Goal: Navigation & Orientation: Find specific page/section

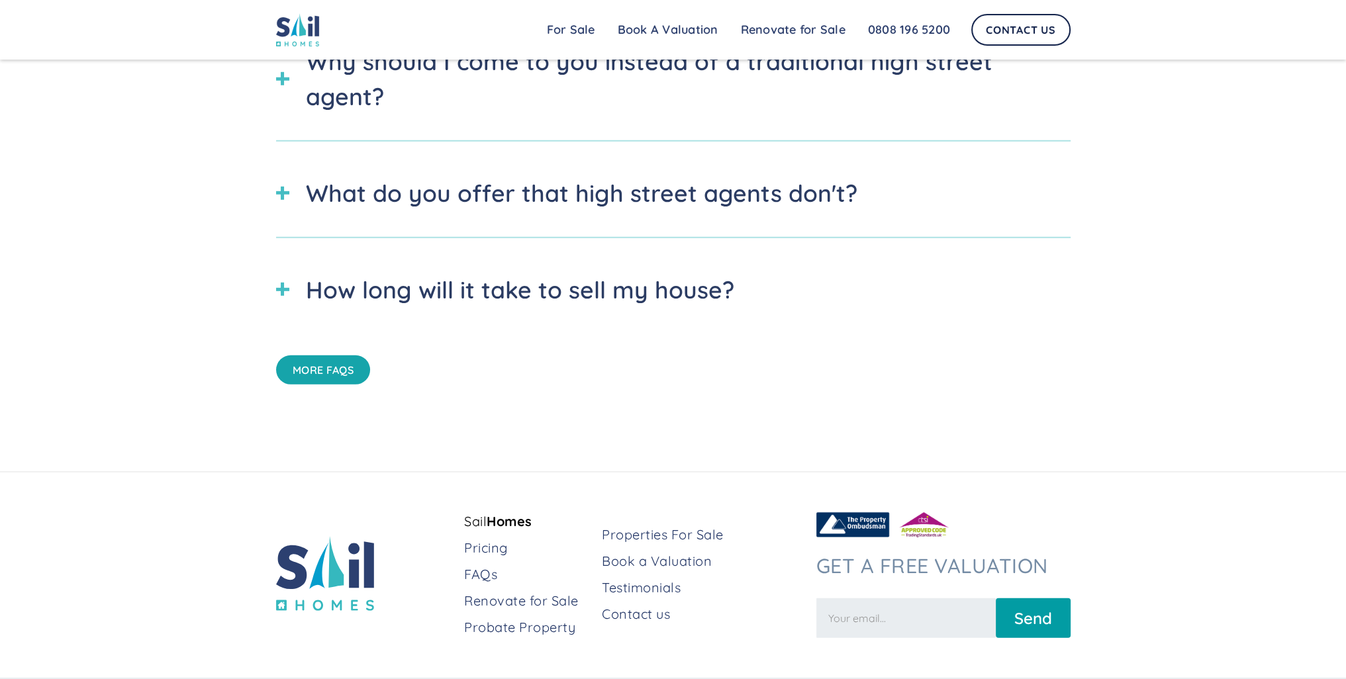
scroll to position [5205, 0]
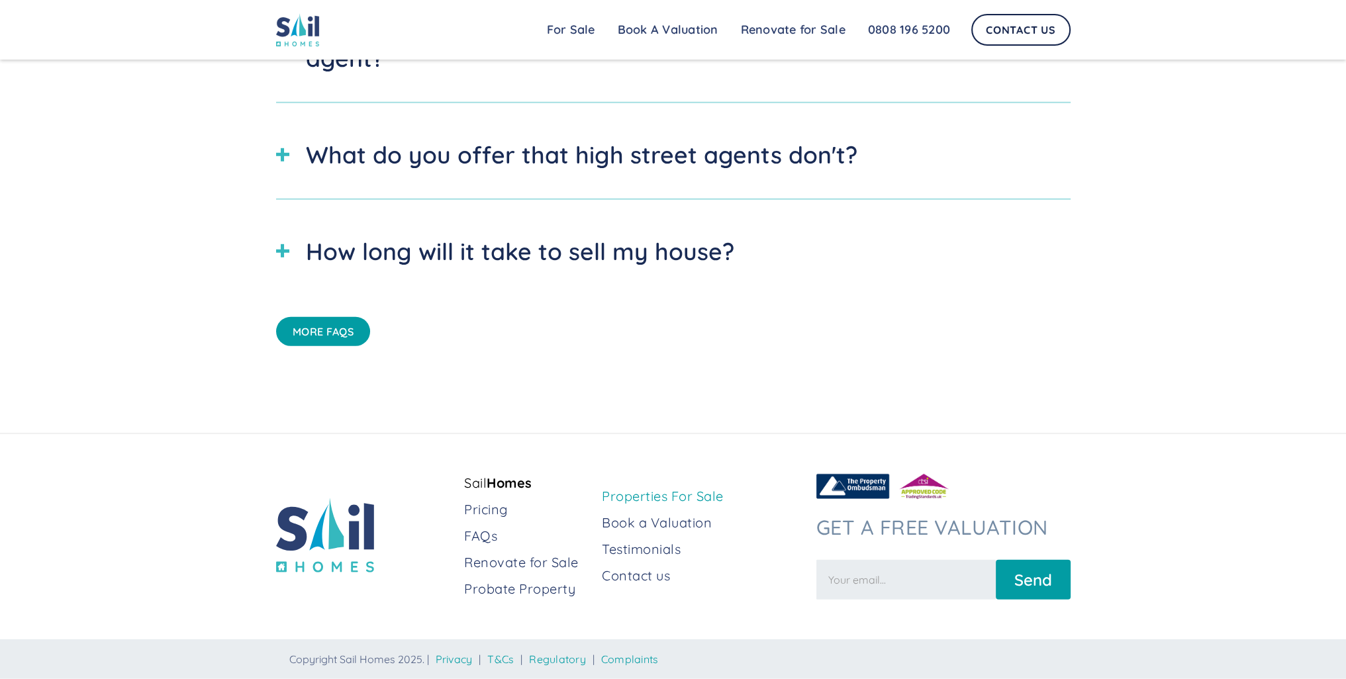
click at [616, 499] on link "Properties For Sale" at bounding box center [703, 496] width 203 height 19
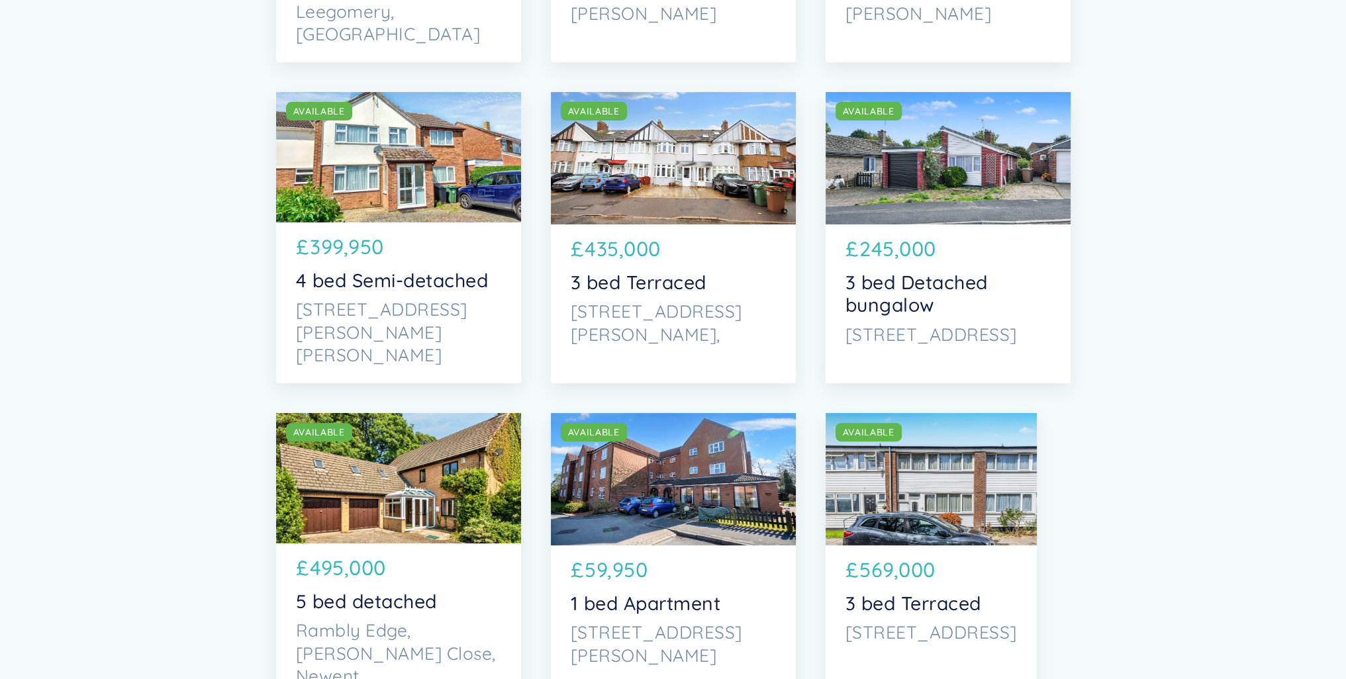
scroll to position [477, 0]
click at [432, 141] on div "SOLD AVAILABLE" at bounding box center [398, 156] width 245 height 130
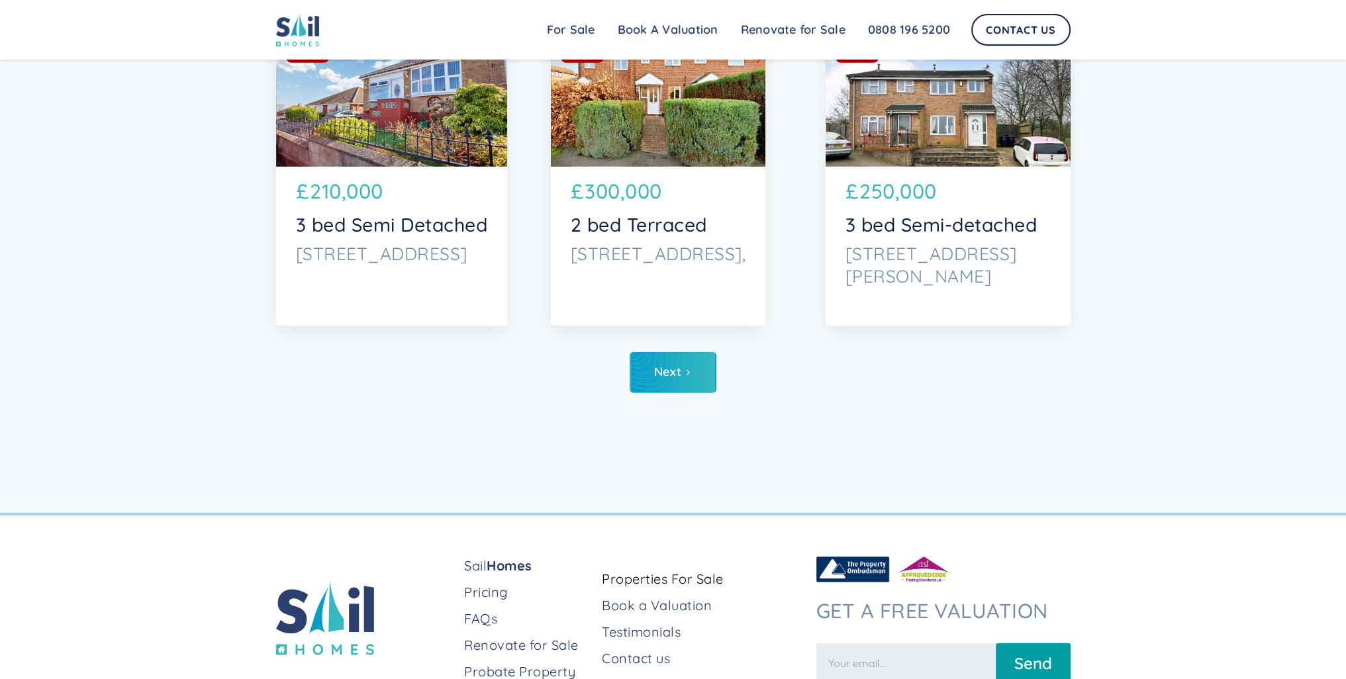
scroll to position [4914, 0]
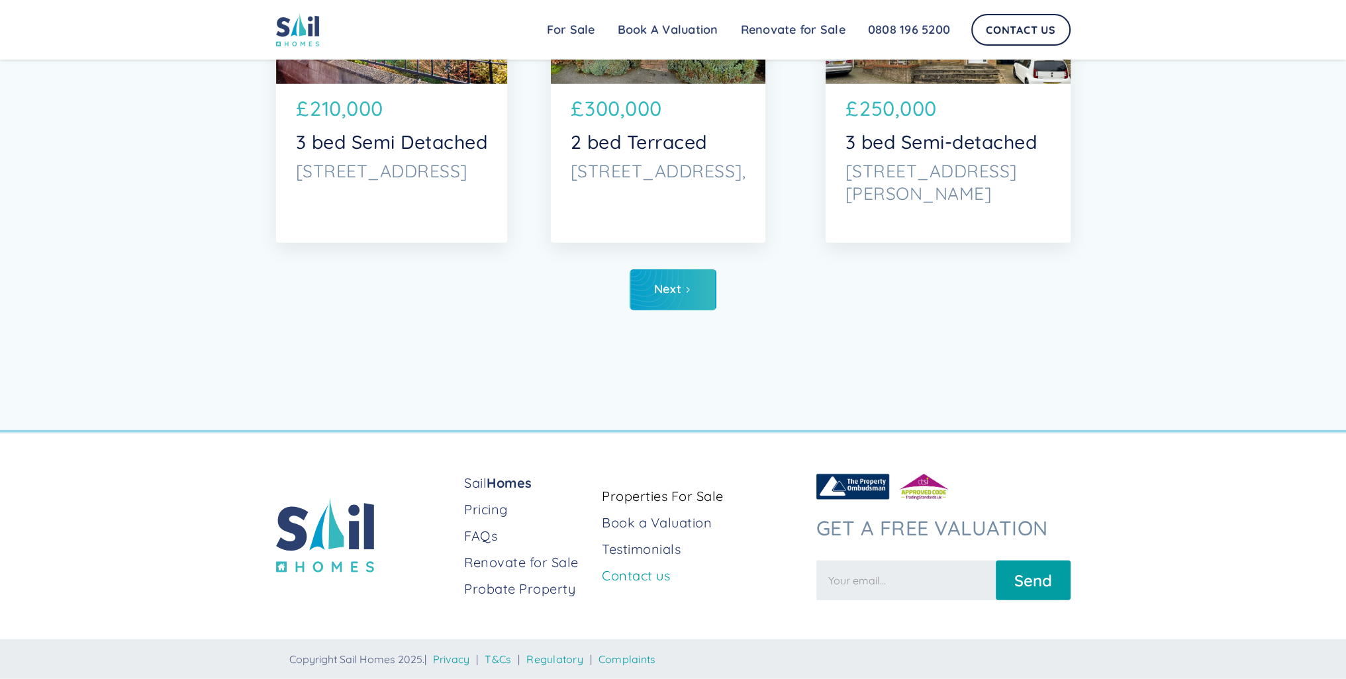
click at [619, 577] on link "Contact us" at bounding box center [703, 576] width 203 height 19
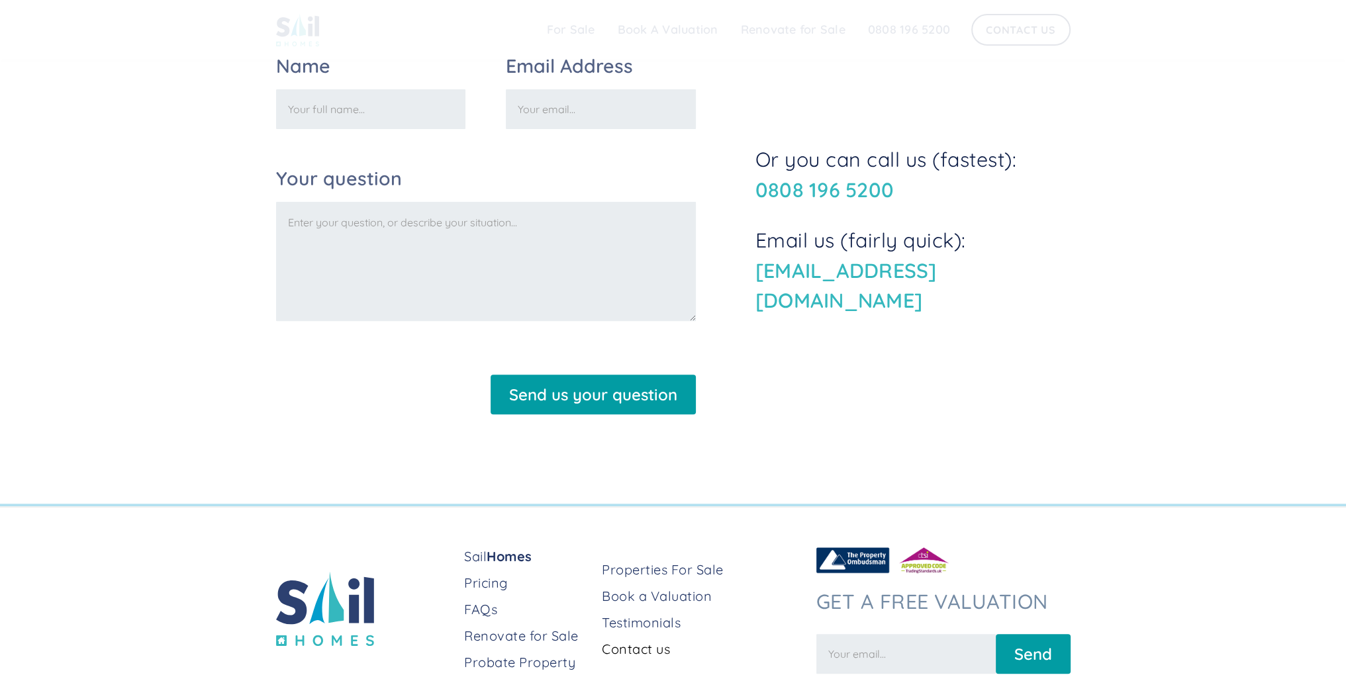
scroll to position [601, 0]
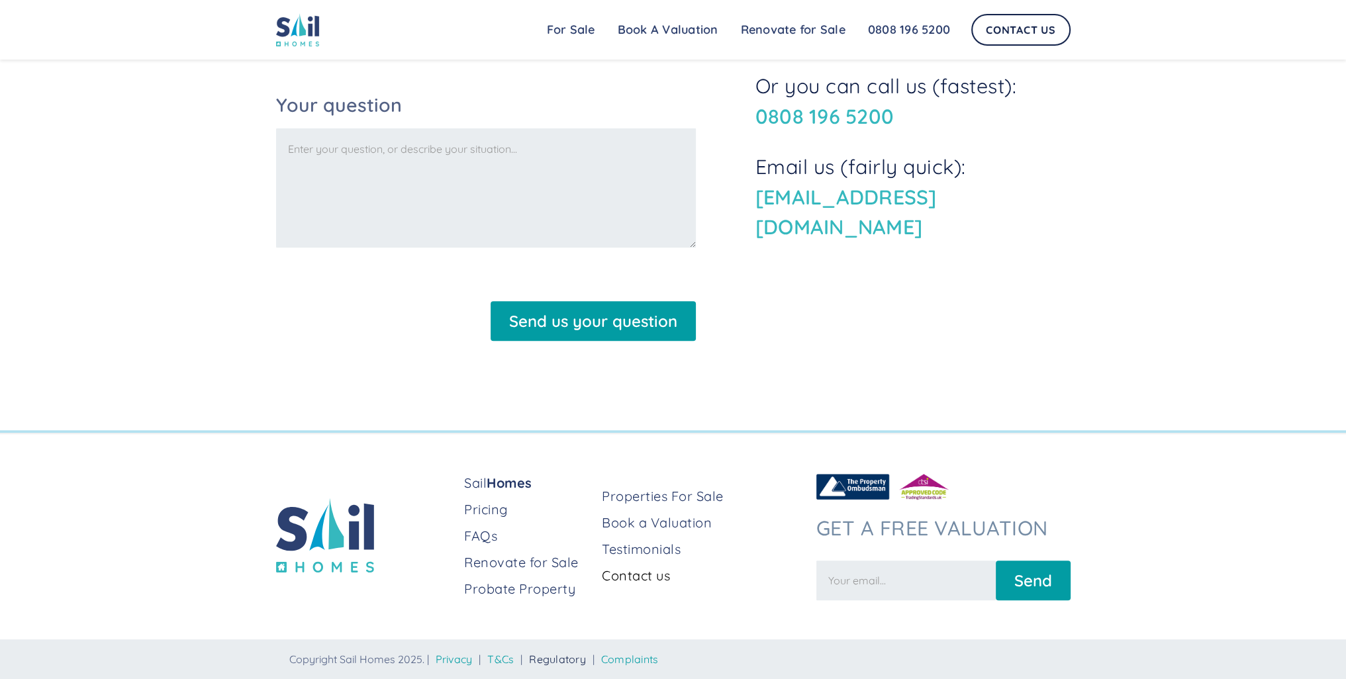
click at [559, 660] on link "Regulatory" at bounding box center [557, 659] width 57 height 13
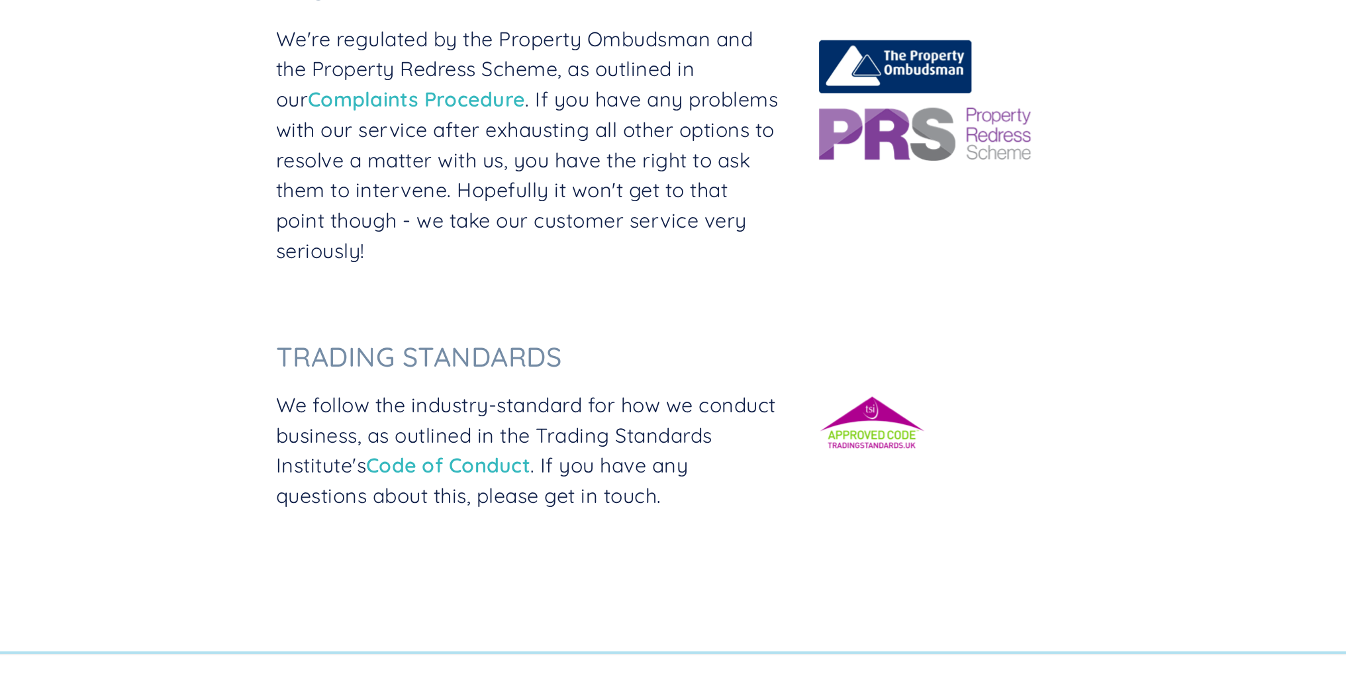
scroll to position [604, 0]
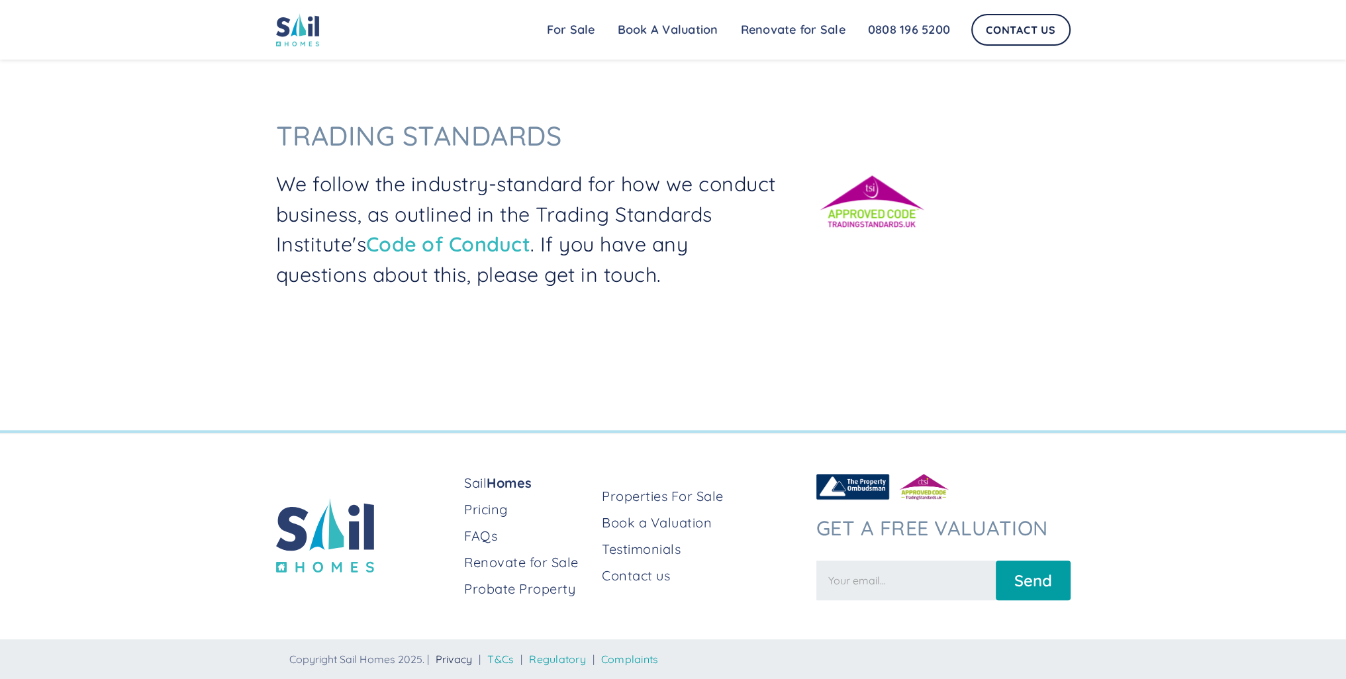
click at [469, 655] on link "Privacy" at bounding box center [454, 659] width 37 height 13
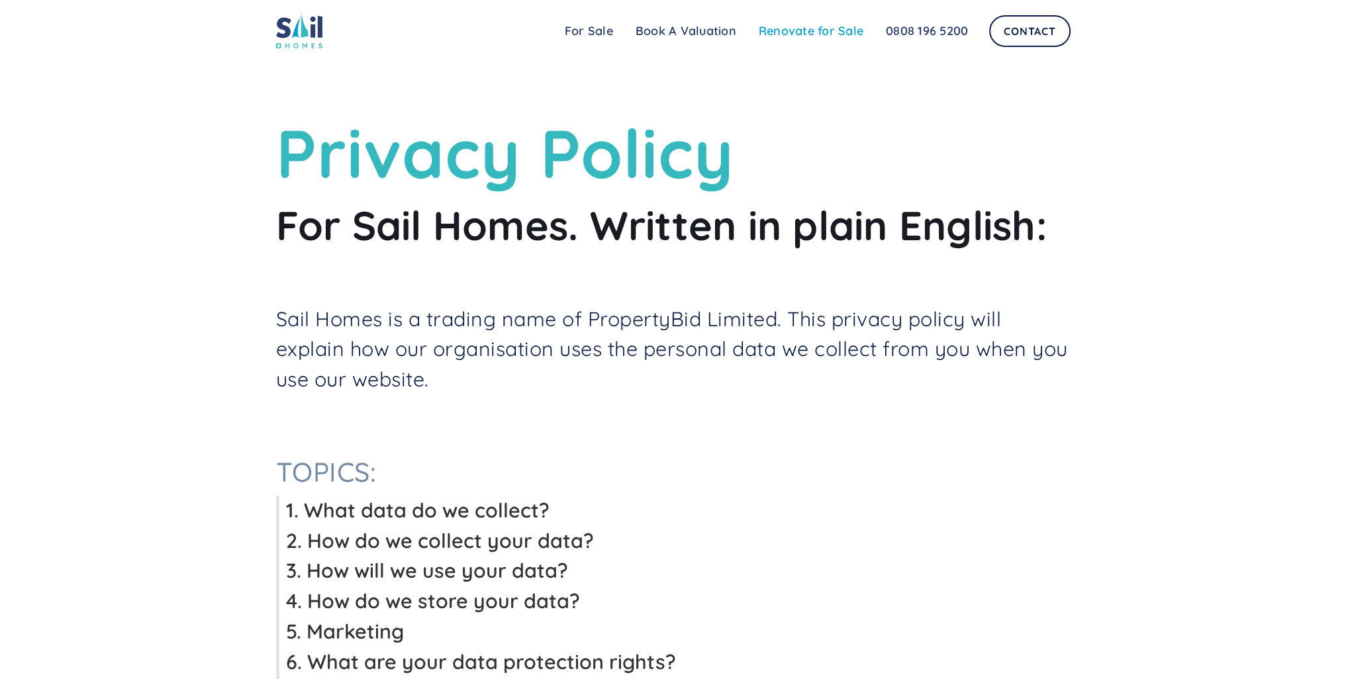
click at [781, 35] on link "Renovate for Sale" at bounding box center [811, 31] width 127 height 26
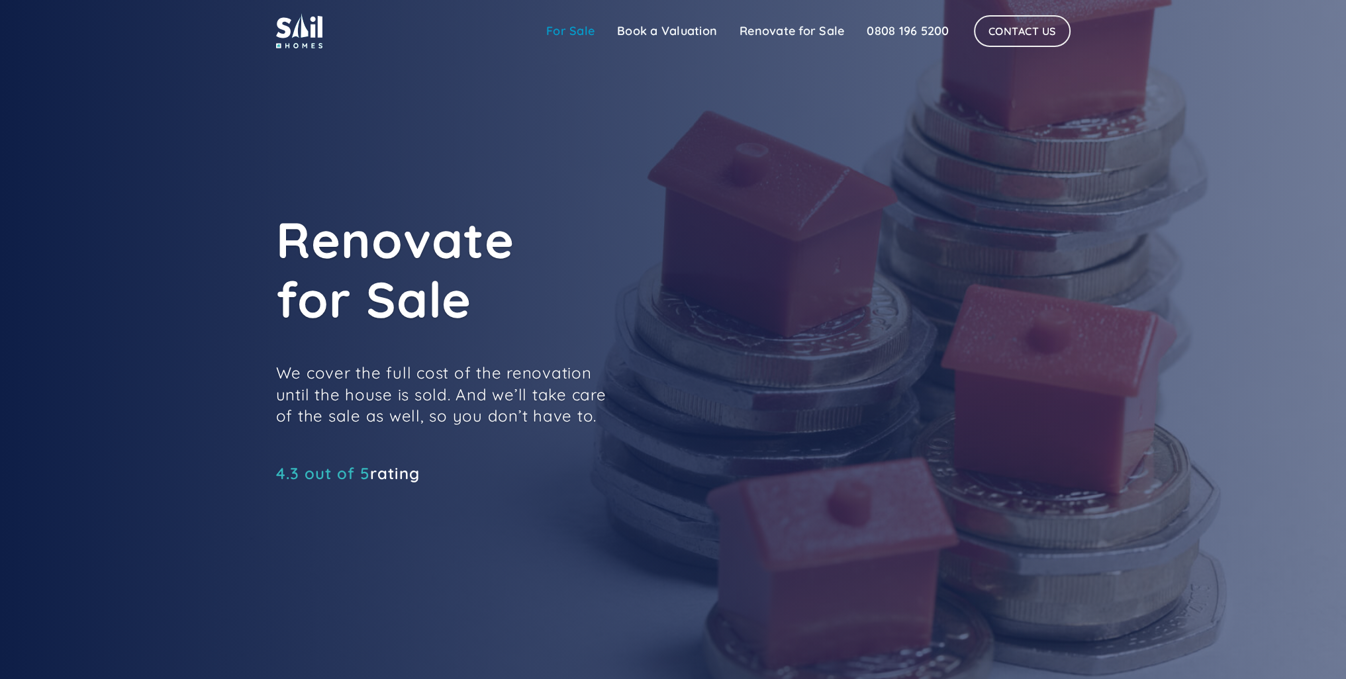
click at [569, 24] on link "For Sale" at bounding box center [570, 31] width 71 height 26
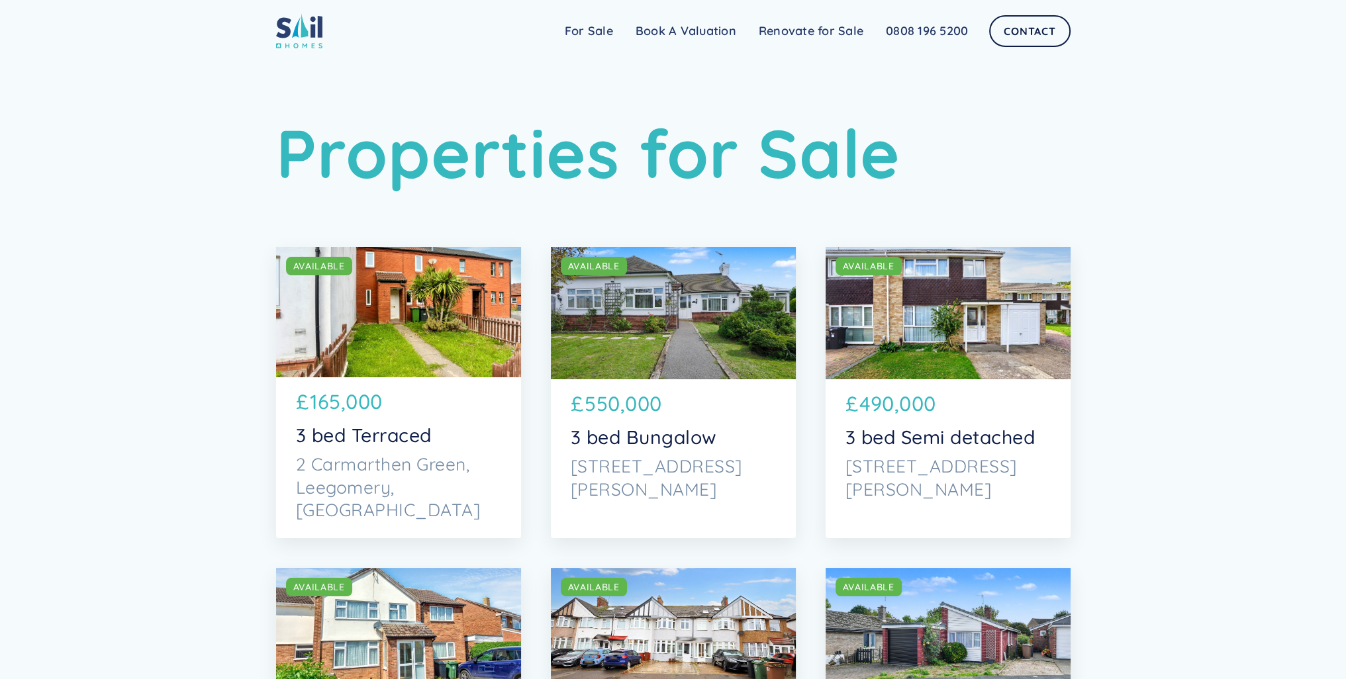
click at [308, 46] on img at bounding box center [299, 30] width 46 height 35
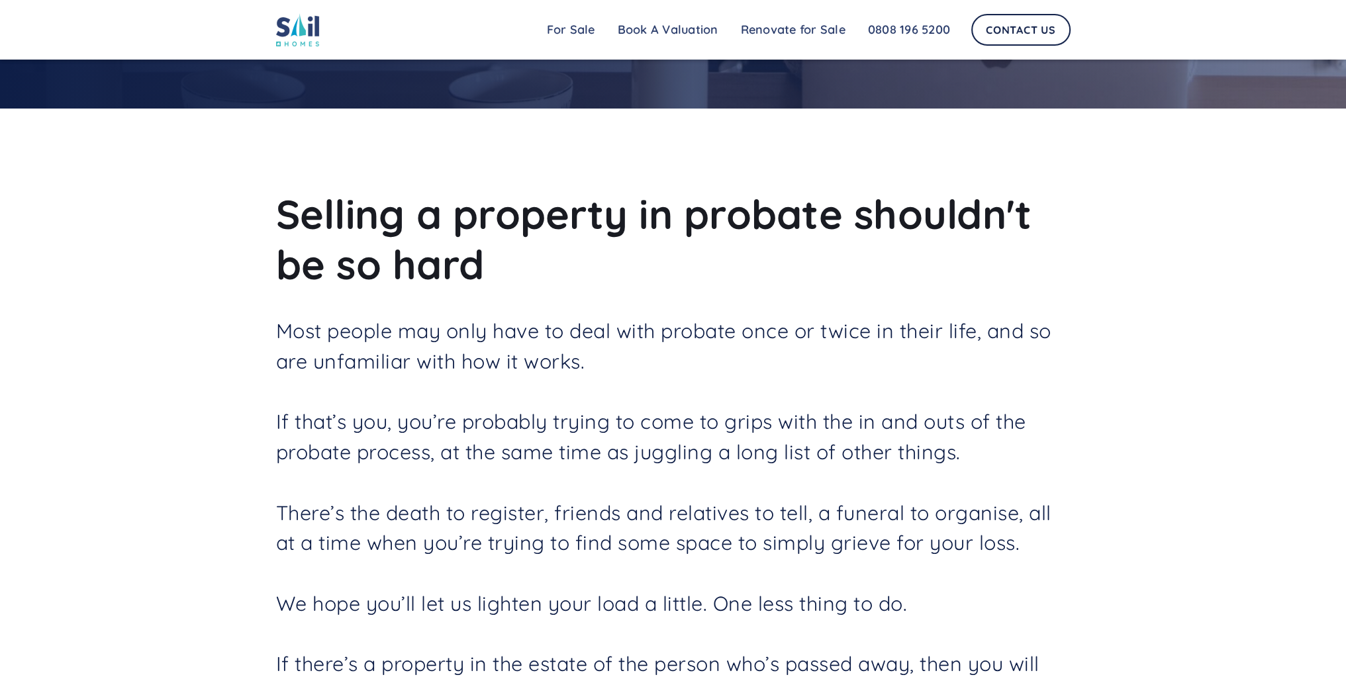
scroll to position [572, 0]
